Goal: Information Seeking & Learning: Learn about a topic

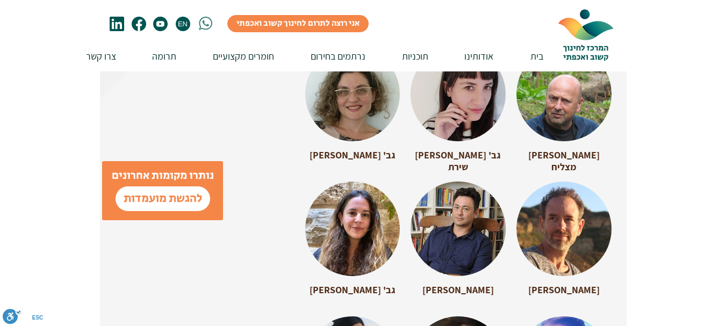
scroll to position [2670, 0]
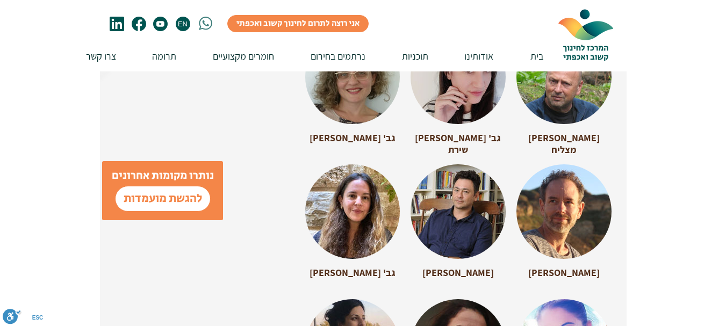
click at [570, 196] on div at bounding box center [564, 206] width 95 height 85
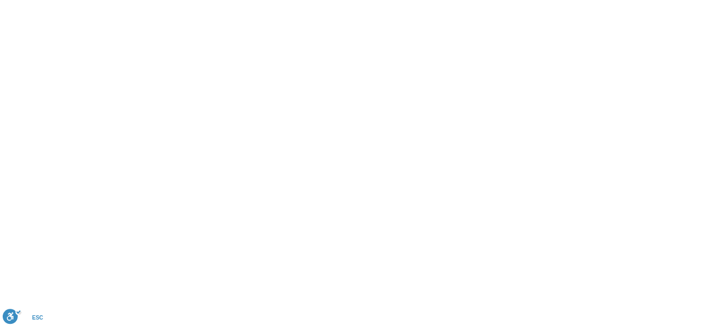
scroll to position [0, 0]
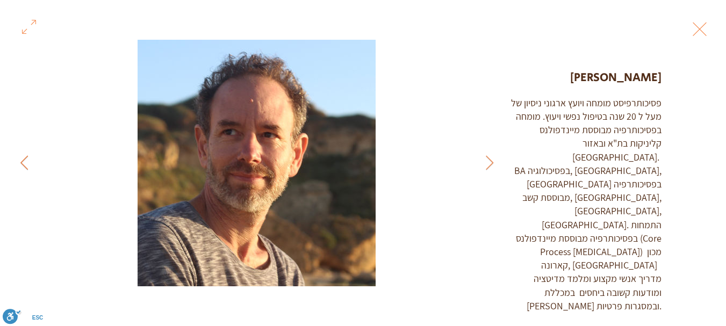
click at [24, 161] on icon "Next Item" at bounding box center [24, 162] width 8 height 15
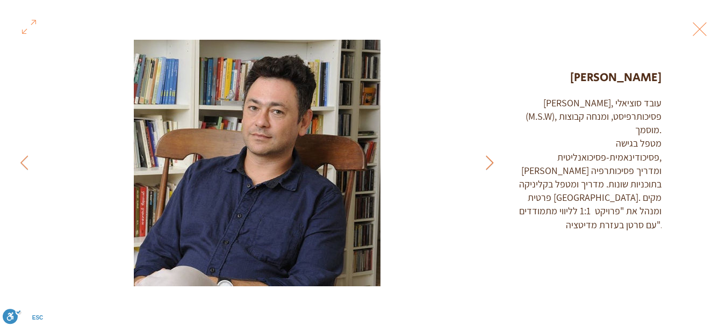
click at [492, 158] on icon "Previous Item" at bounding box center [490, 162] width 8 height 15
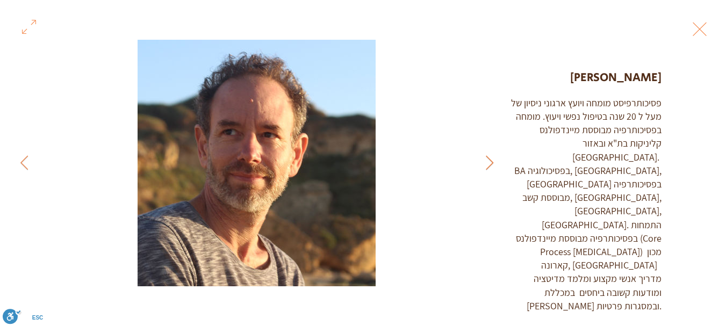
click at [492, 158] on icon "Previous Item" at bounding box center [490, 162] width 8 height 15
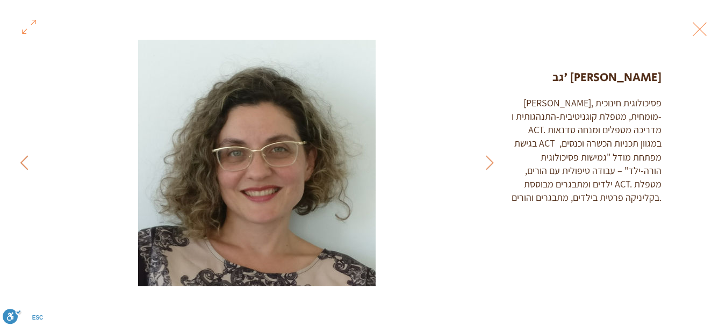
click at [28, 159] on button "Next Item" at bounding box center [24, 163] width 27 height 27
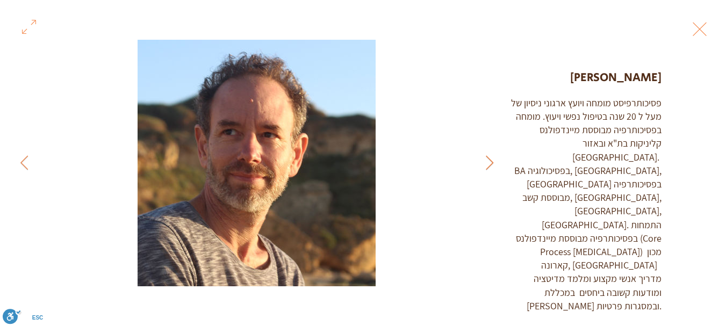
click at [492, 163] on icon "Previous Item" at bounding box center [490, 162] width 8 height 15
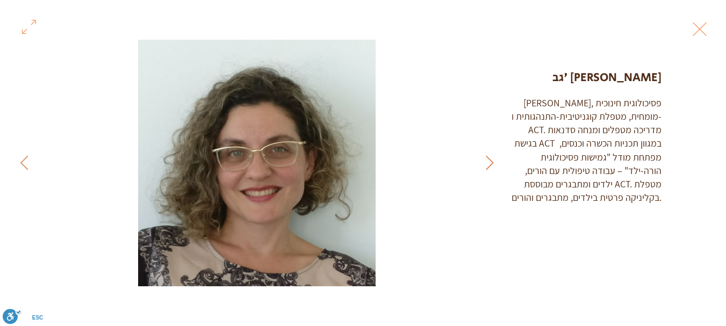
click at [492, 163] on icon "Previous Item" at bounding box center [490, 162] width 8 height 15
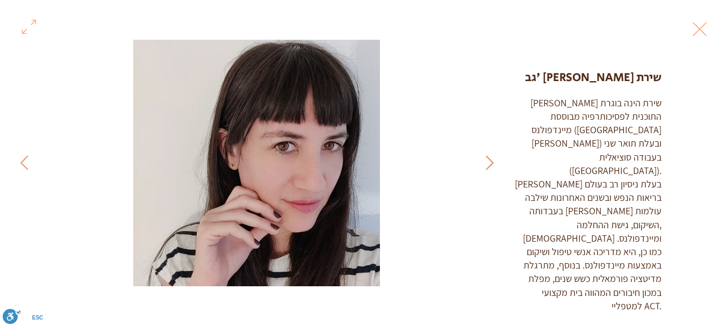
click at [490, 164] on icon "Previous Item" at bounding box center [490, 162] width 8 height 15
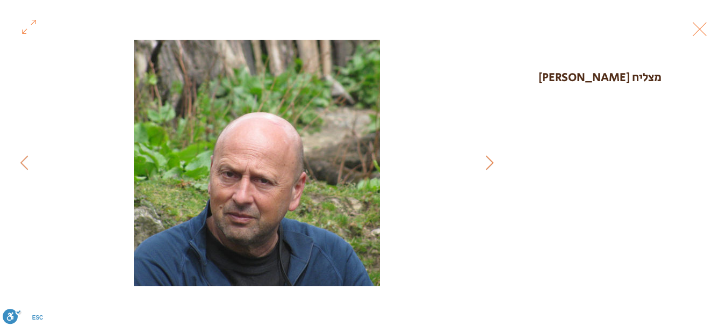
click at [492, 162] on icon "Previous Item" at bounding box center [490, 162] width 8 height 15
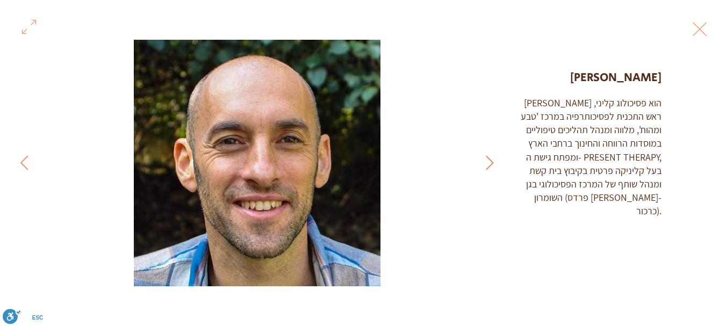
click at [492, 168] on icon "Previous Item" at bounding box center [490, 162] width 8 height 15
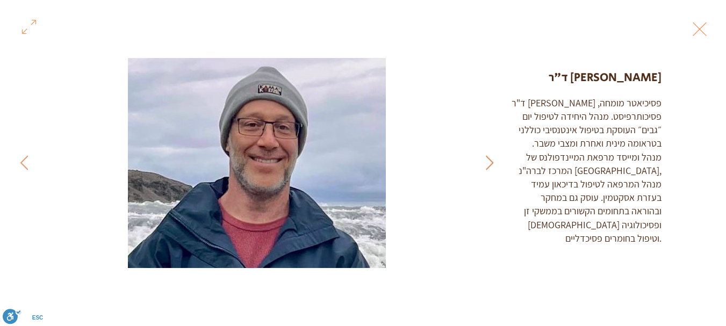
click at [492, 168] on icon "Previous Item" at bounding box center [490, 162] width 8 height 15
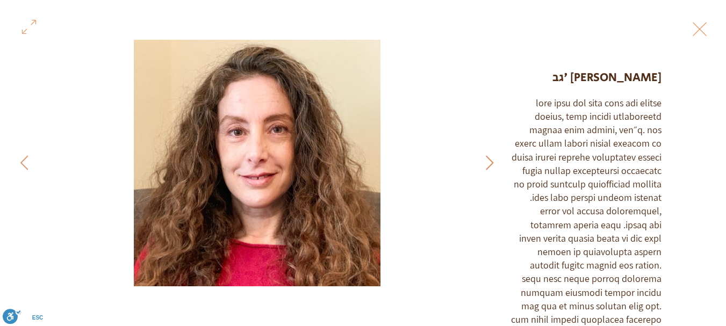
click at [486, 166] on icon "Previous Item" at bounding box center [490, 162] width 8 height 15
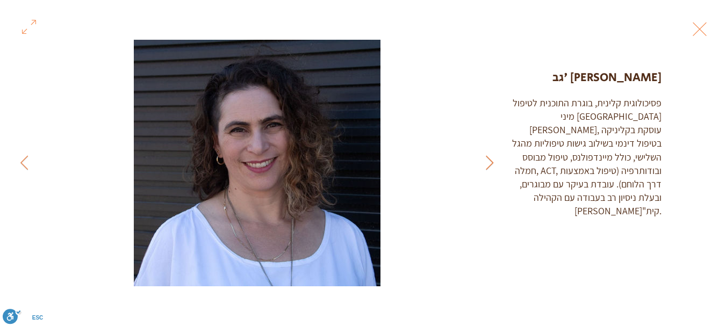
click at [492, 164] on icon "Previous Item" at bounding box center [490, 162] width 8 height 15
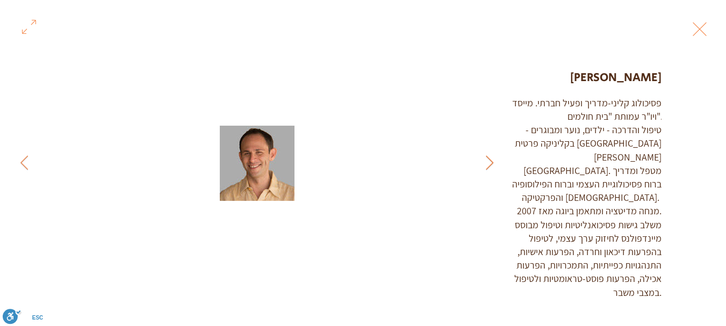
click at [492, 164] on icon "Previous Item" at bounding box center [490, 162] width 8 height 15
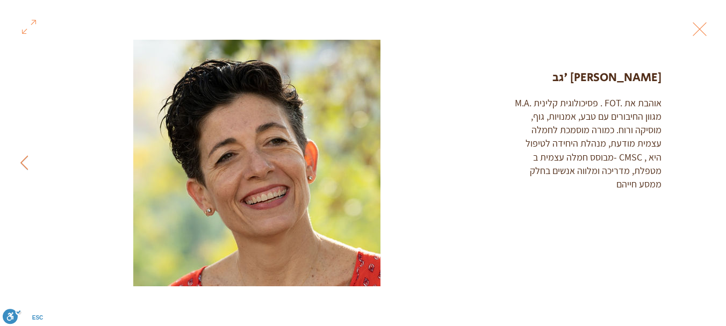
click at [28, 163] on button "Next Item" at bounding box center [24, 163] width 27 height 27
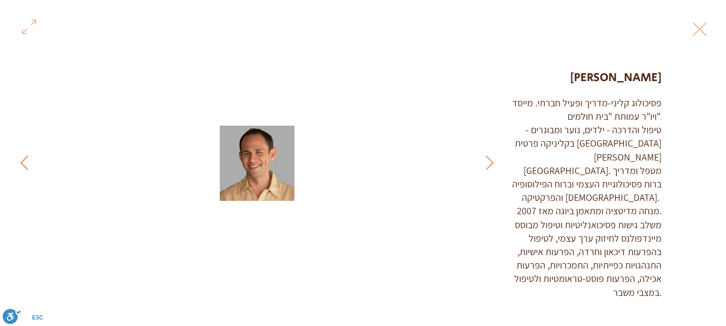
click at [28, 163] on icon "Next Item" at bounding box center [24, 162] width 8 height 15
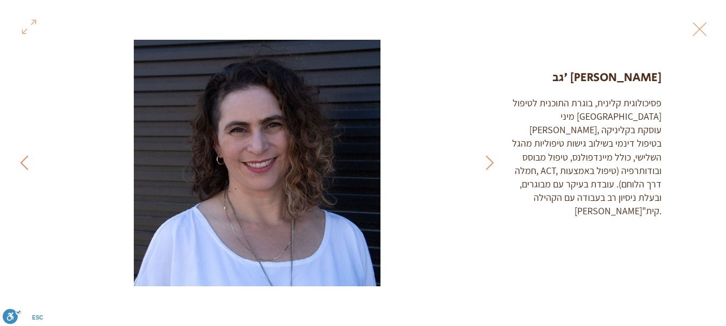
click at [28, 163] on icon "Next Item" at bounding box center [24, 162] width 8 height 15
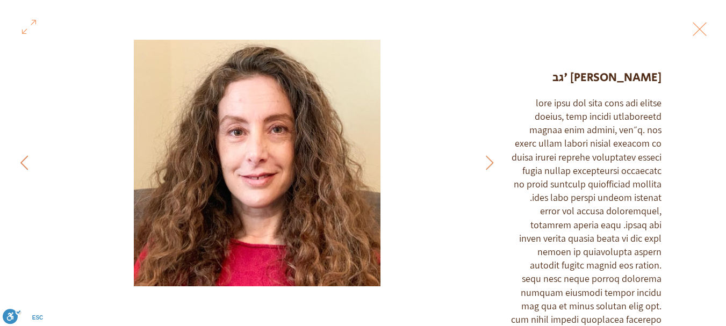
click at [28, 163] on icon "Next Item" at bounding box center [24, 162] width 8 height 15
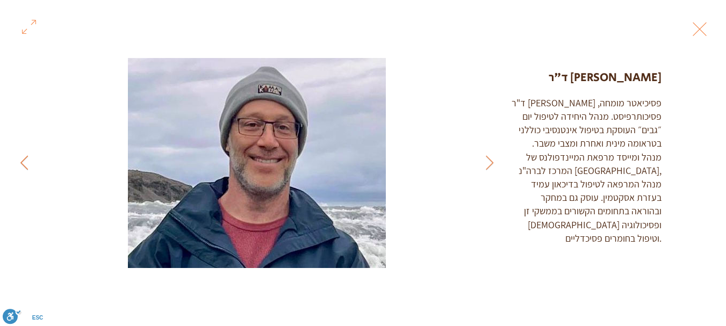
click at [28, 163] on icon "Next Item" at bounding box center [24, 162] width 8 height 15
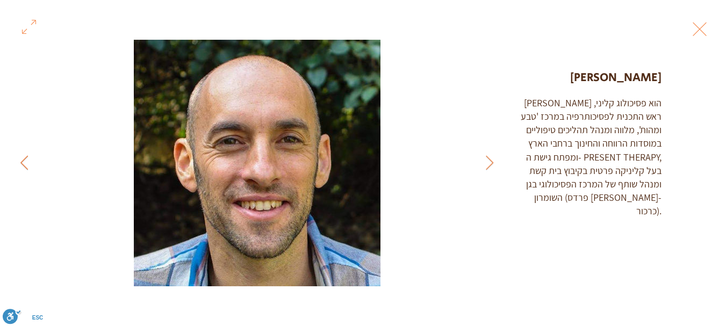
click at [28, 163] on icon "Next Item" at bounding box center [24, 162] width 8 height 15
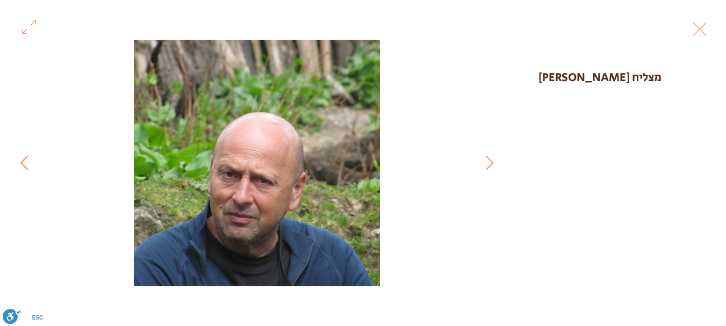
click at [28, 163] on icon "Next Item" at bounding box center [24, 162] width 8 height 15
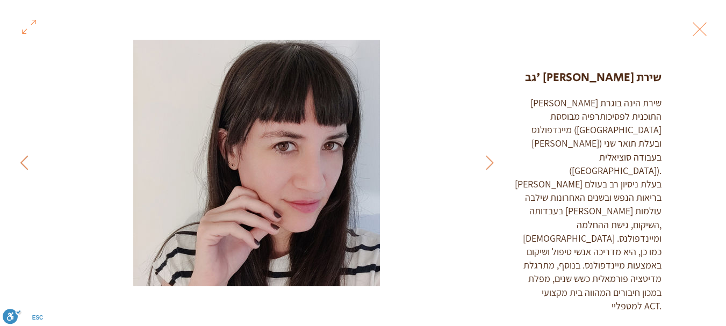
click at [28, 163] on icon "Next Item" at bounding box center [24, 162] width 8 height 15
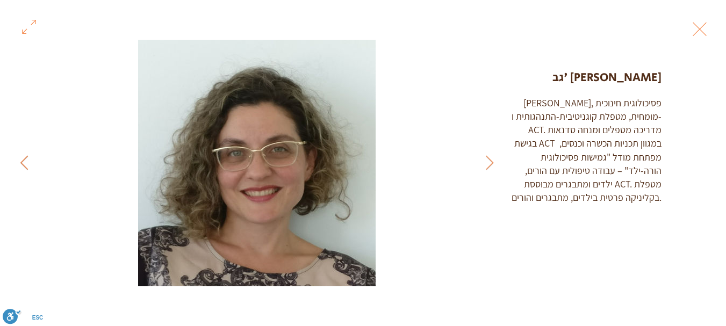
click at [28, 163] on icon "Next Item" at bounding box center [24, 162] width 8 height 15
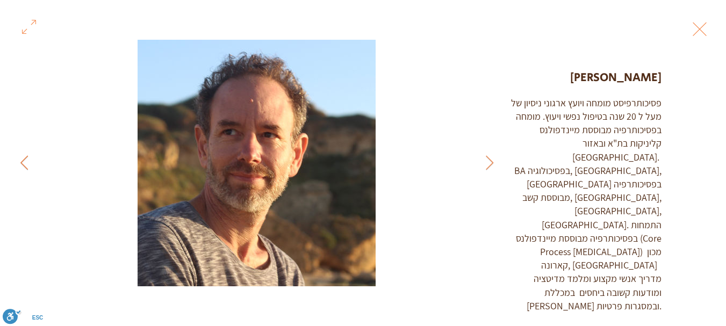
click at [28, 163] on icon "Next Item" at bounding box center [24, 162] width 8 height 15
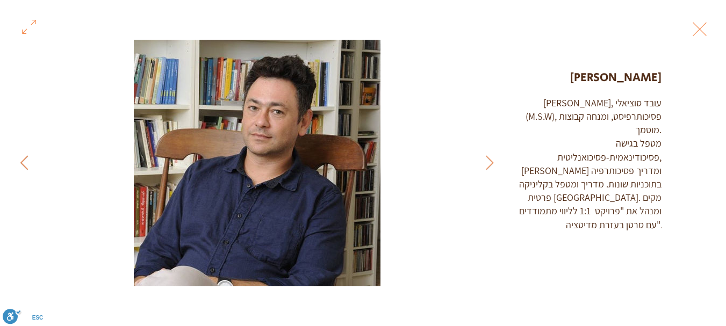
click at [28, 163] on icon "Next Item" at bounding box center [24, 162] width 8 height 15
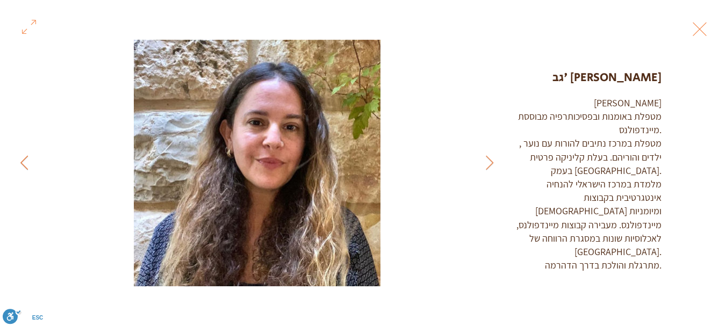
click at [19, 164] on button "Next Item" at bounding box center [24, 163] width 27 height 27
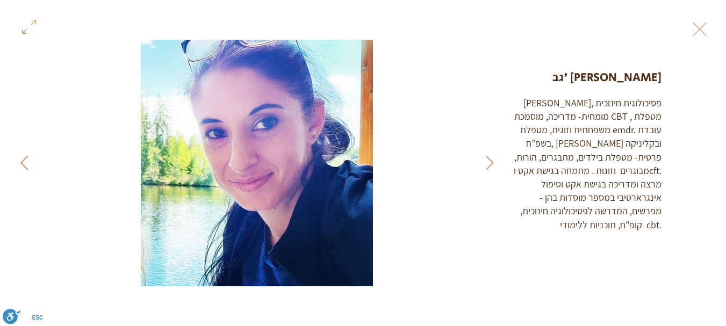
click at [24, 161] on icon "Next Item" at bounding box center [24, 162] width 8 height 15
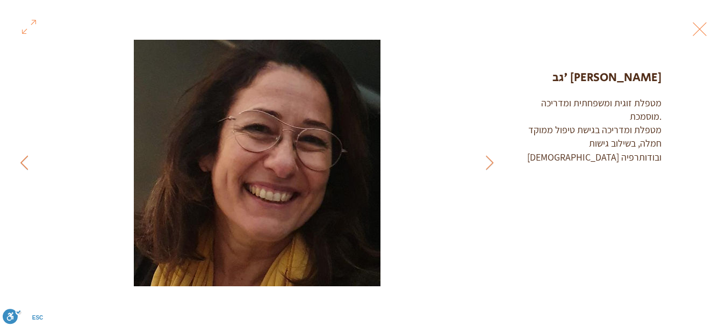
click at [25, 167] on icon "Next Item" at bounding box center [24, 162] width 8 height 15
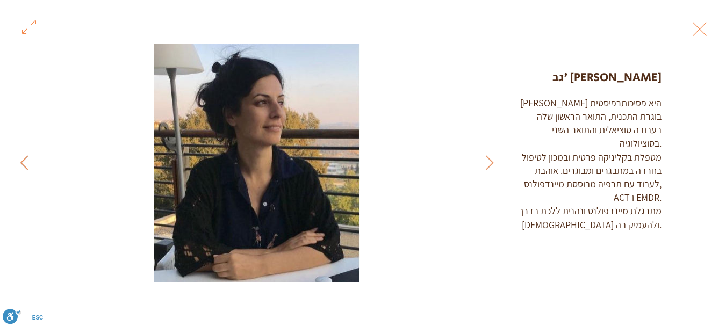
click at [25, 167] on icon "Next Item" at bounding box center [24, 162] width 8 height 15
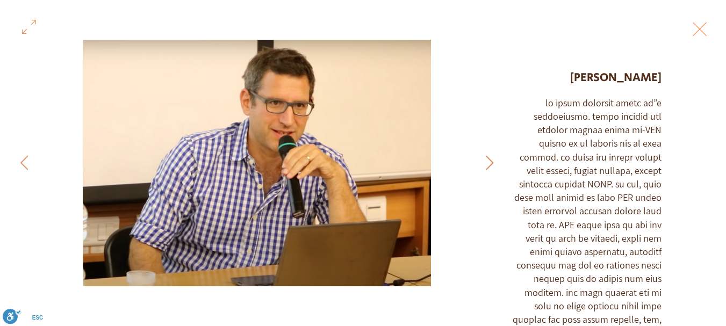
click at [494, 163] on button "Previous Item" at bounding box center [489, 163] width 27 height 27
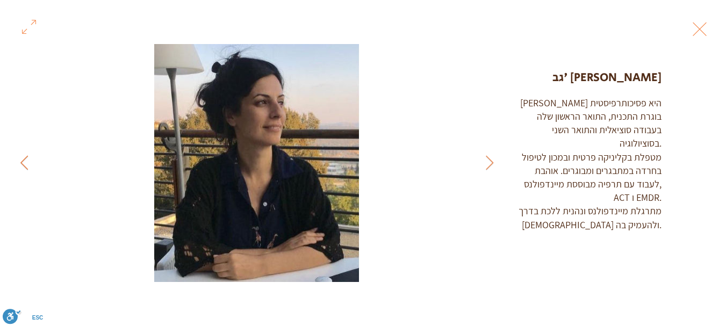
click at [24, 161] on icon "Next Item" at bounding box center [24, 162] width 8 height 15
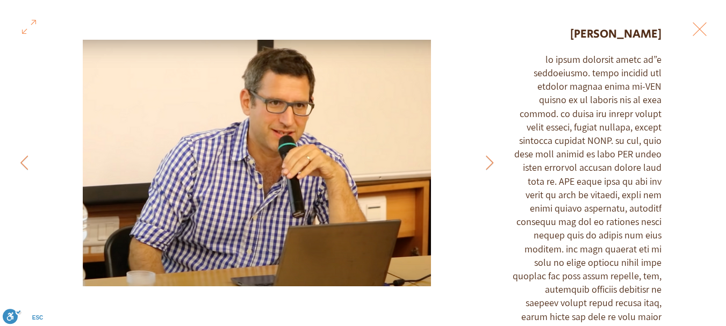
scroll to position [29, 0]
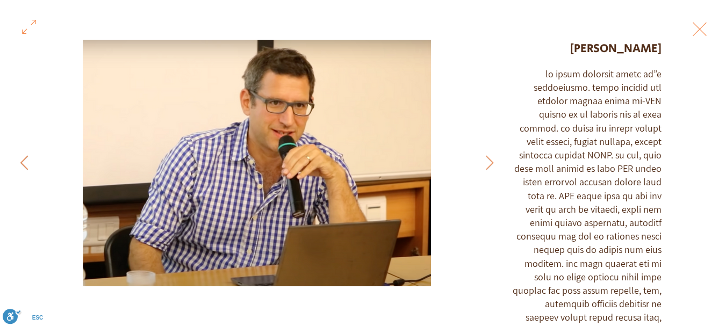
click at [20, 163] on icon "Next Item" at bounding box center [24, 162] width 8 height 15
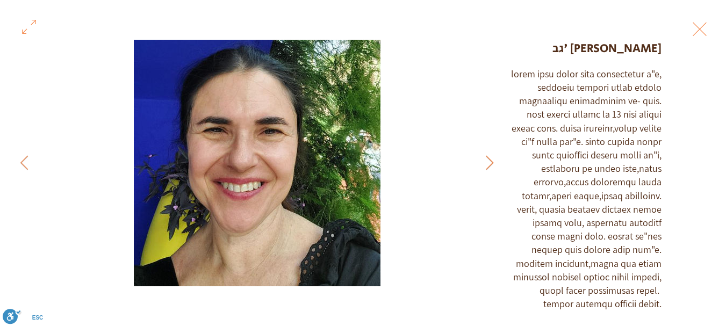
click at [492, 167] on icon "Previous Item" at bounding box center [490, 162] width 8 height 15
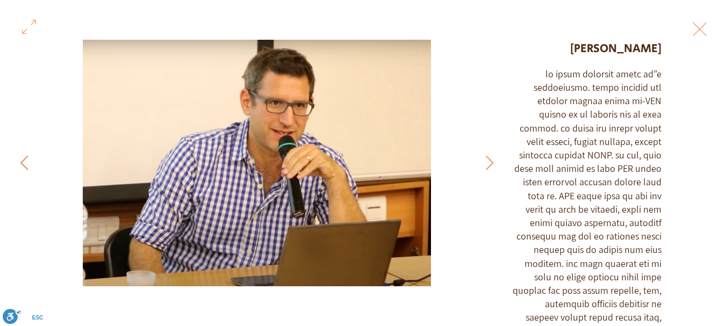
click at [24, 163] on icon "Next Item" at bounding box center [24, 162] width 8 height 15
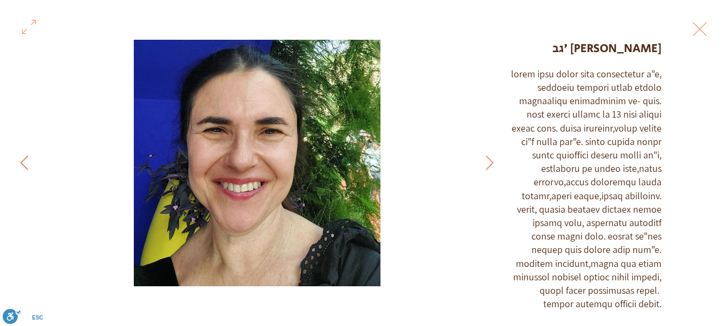
click at [24, 163] on icon "Next Item" at bounding box center [24, 162] width 8 height 15
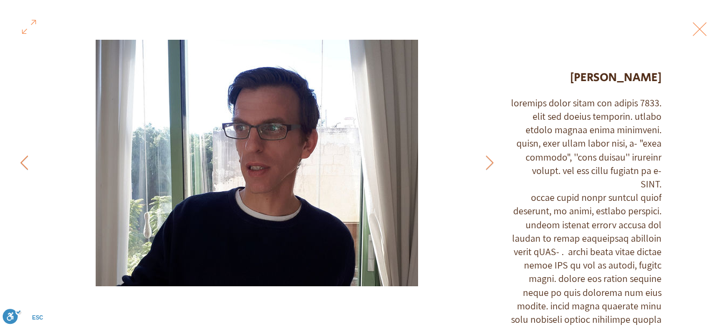
click at [25, 161] on icon "Next Item" at bounding box center [24, 162] width 8 height 15
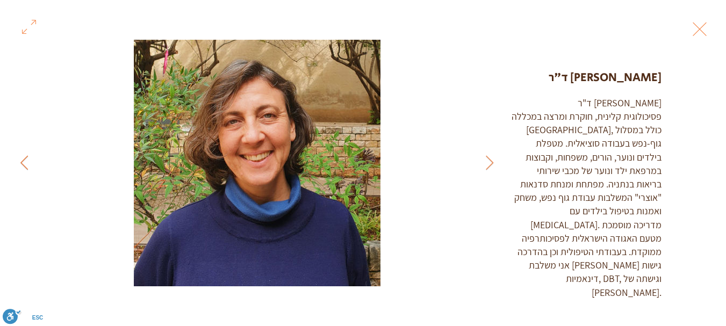
click at [25, 161] on icon "Next Item" at bounding box center [24, 162] width 8 height 15
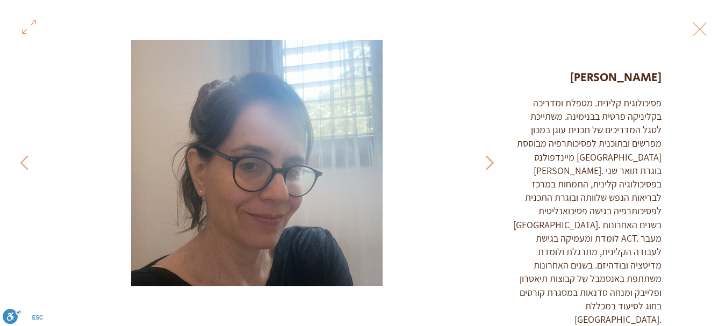
click at [483, 164] on button "Previous Item" at bounding box center [489, 163] width 27 height 27
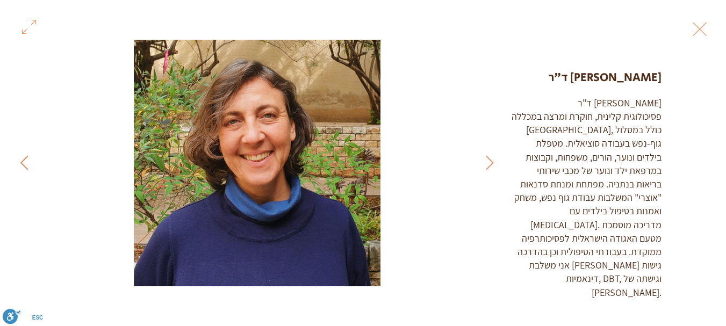
click at [25, 160] on icon "Next Item" at bounding box center [24, 162] width 8 height 15
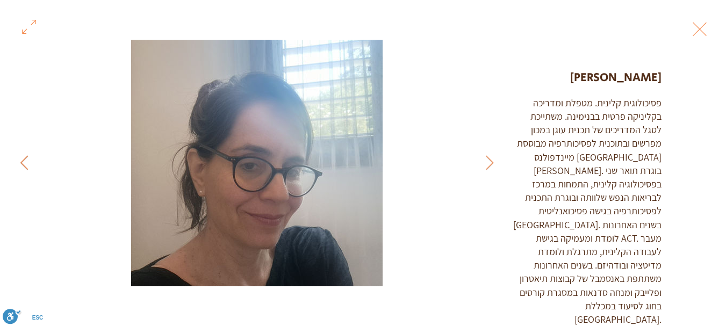
click at [20, 163] on icon "Next Item" at bounding box center [24, 162] width 8 height 15
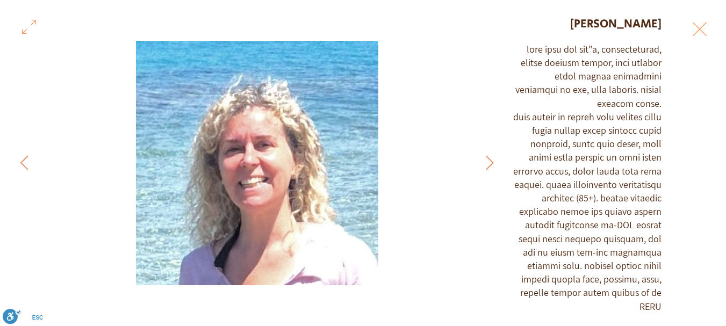
scroll to position [58, 0]
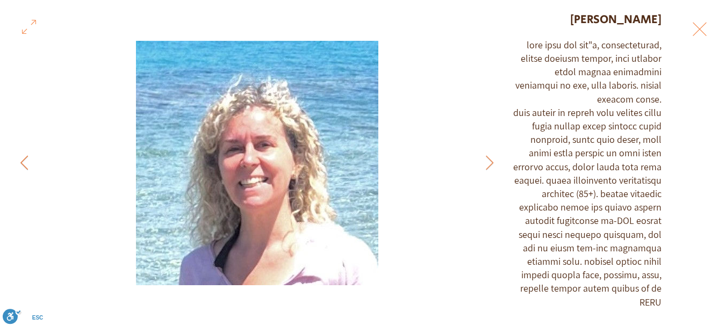
click at [24, 161] on icon "Next Item" at bounding box center [24, 162] width 8 height 15
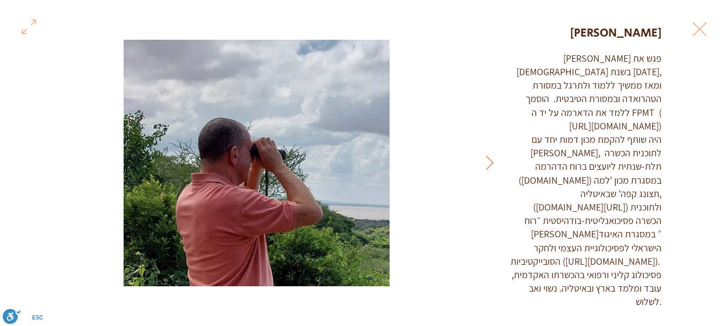
scroll to position [31, 0]
